Goal: Feedback & Contribution: Contribute content

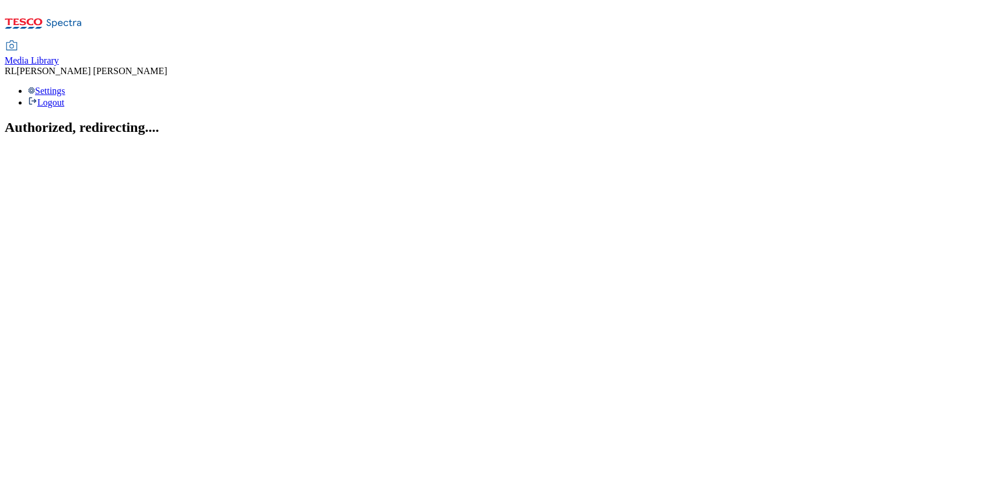
click at [59, 55] on span "Media Library" at bounding box center [32, 60] width 54 height 10
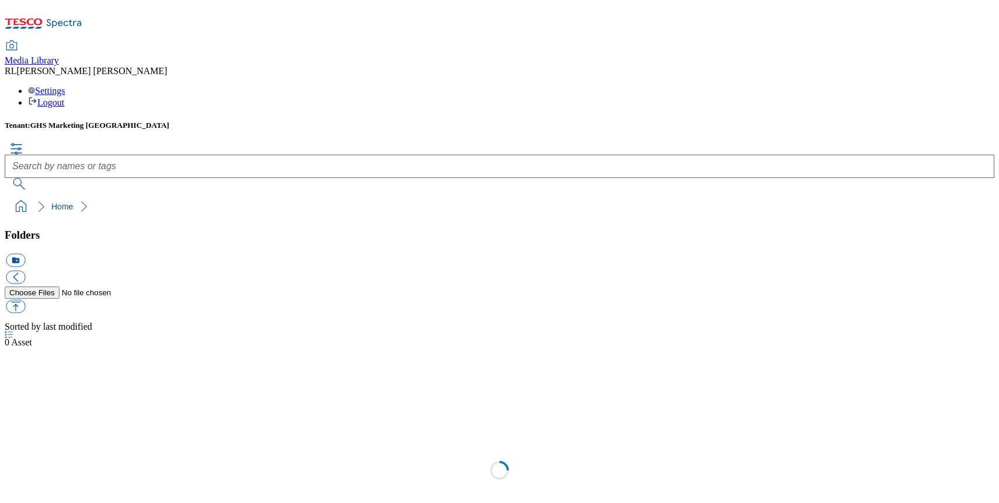
scroll to position [1, 0]
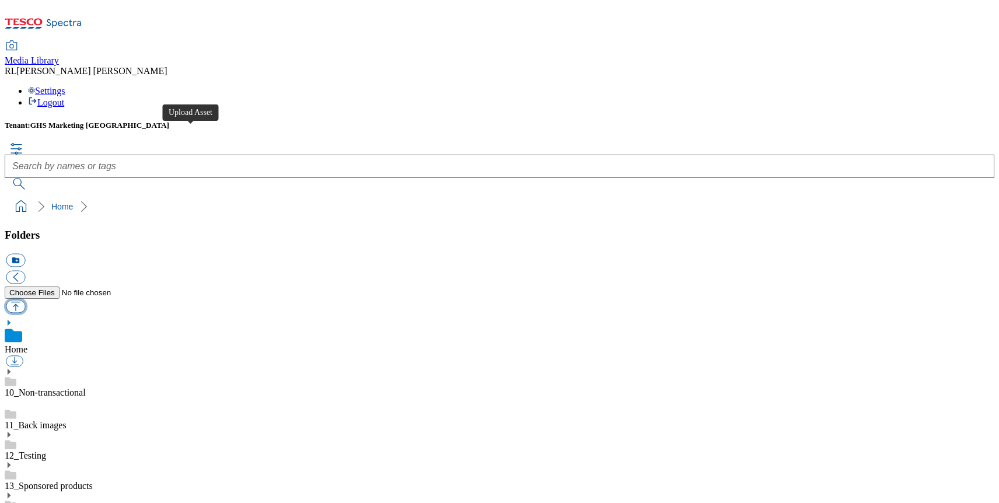
click at [25, 299] on button "button" at bounding box center [15, 305] width 19 height 13
type input "C:\fakepath\Tesco Halloween Prize Draw 2025.pdf"
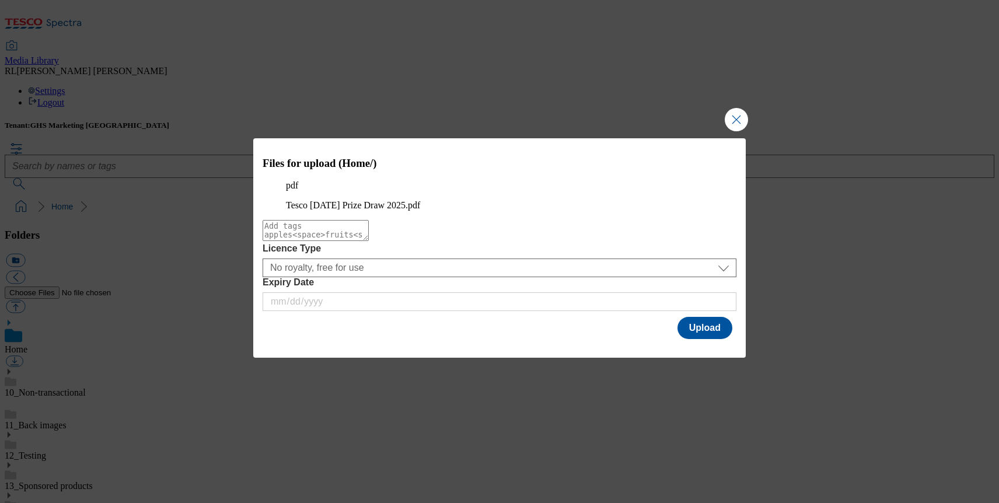
click at [369, 241] on textarea "Modal" at bounding box center [316, 230] width 106 height 21
type textarea "halloween"
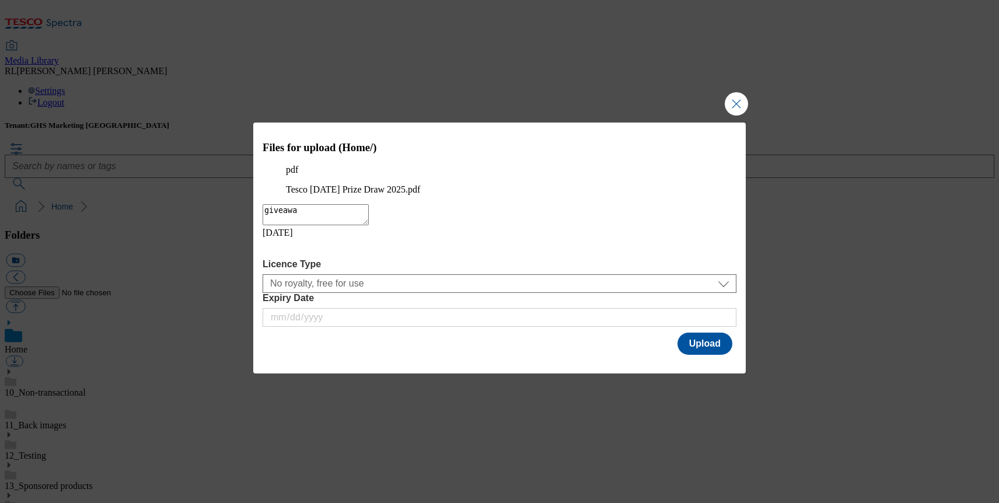
type textarea "giveaway"
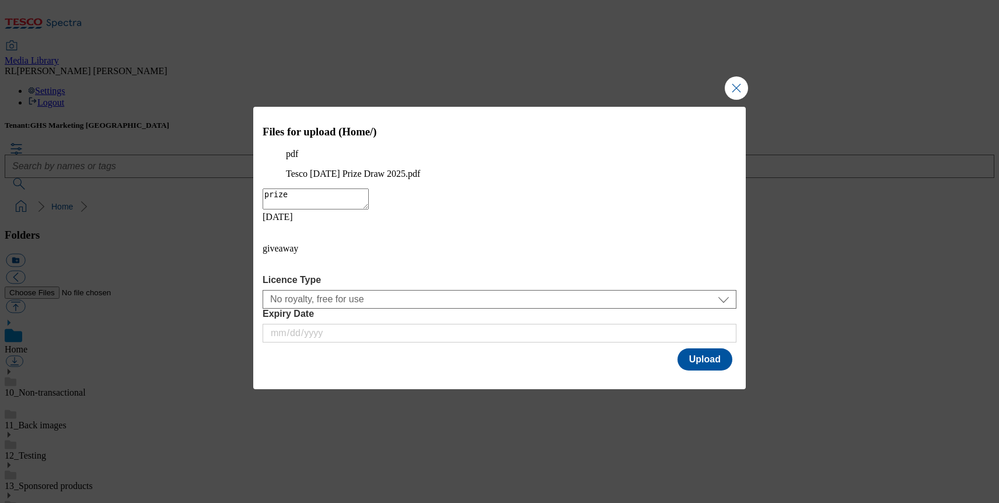
type textarea "prizee"
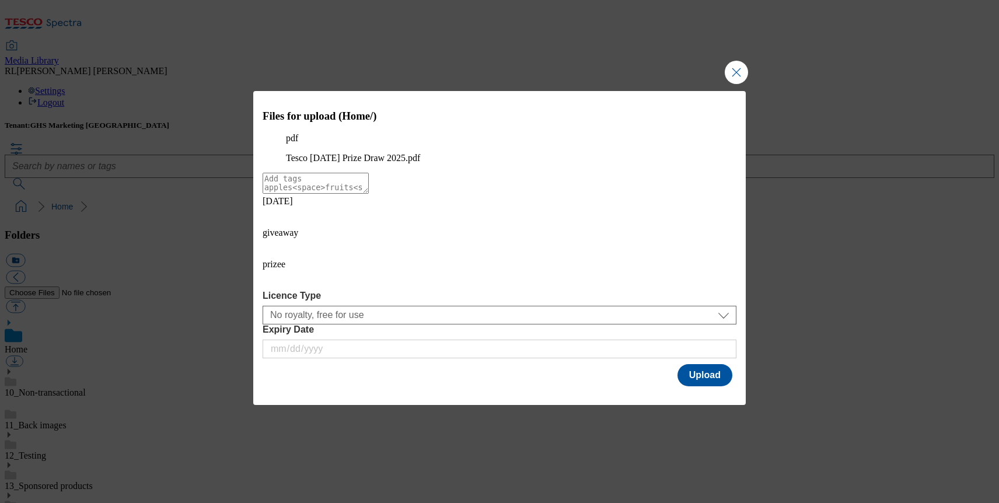
type textarea "d"
type textarea "prizedraw"
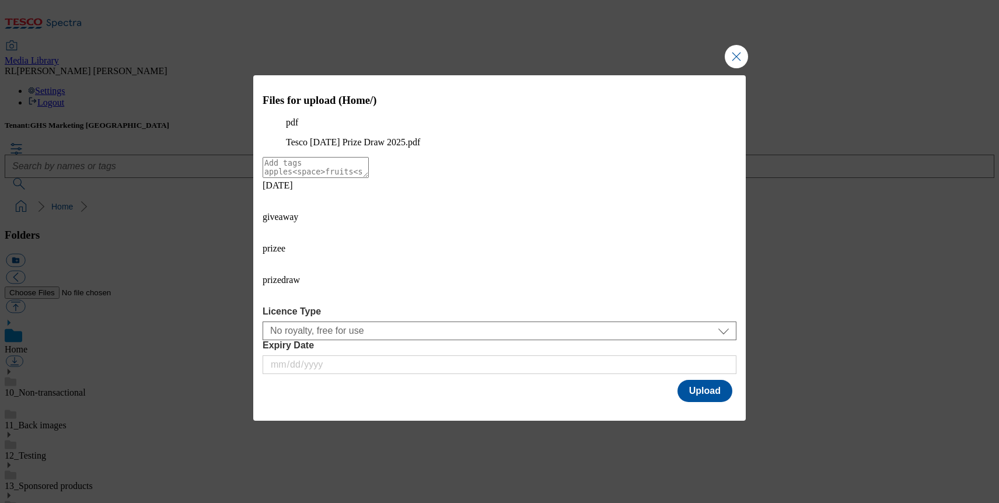
click at [281, 273] on icon "Modal" at bounding box center [272, 263] width 19 height 19
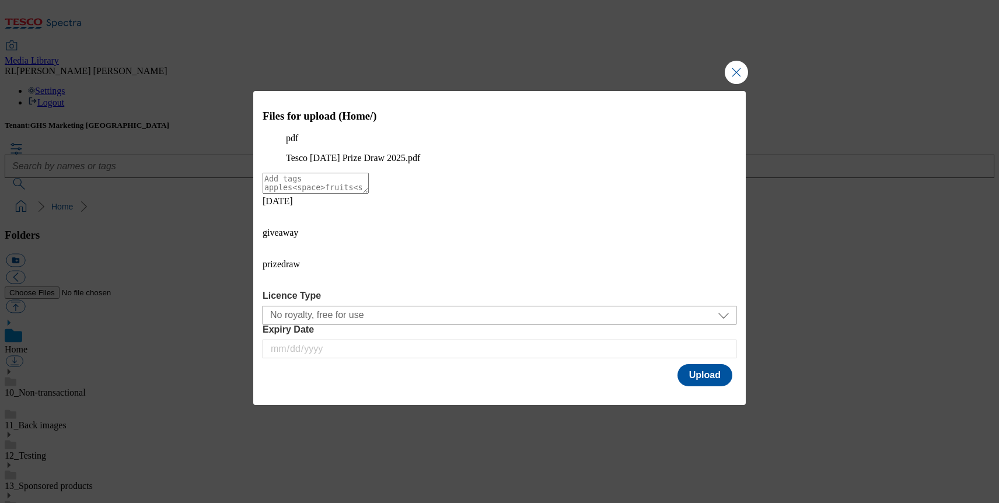
click at [369, 194] on textarea "Modal" at bounding box center [316, 183] width 106 height 21
type textarea "prize"
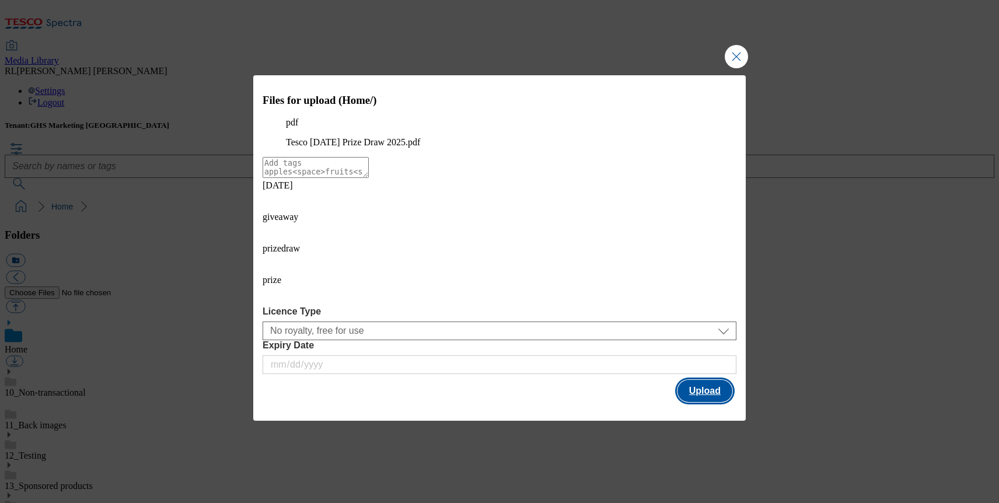
click at [695, 380] on button "Upload" at bounding box center [705, 391] width 55 height 22
